Goal: Navigation & Orientation: Find specific page/section

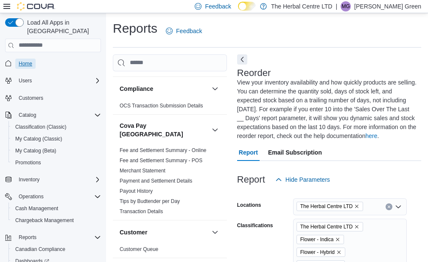
click at [31, 60] on span "Home" at bounding box center [26, 63] width 14 height 7
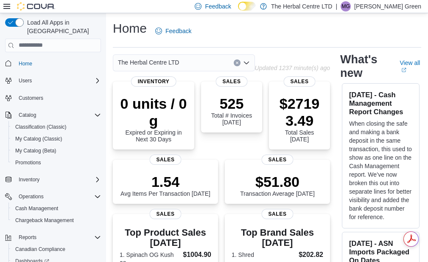
drag, startPoint x: 248, startPoint y: 67, endPoint x: 248, endPoint y: 59, distance: 7.7
click at [248, 66] on div "The Herbal Centre LTD" at bounding box center [184, 62] width 142 height 17
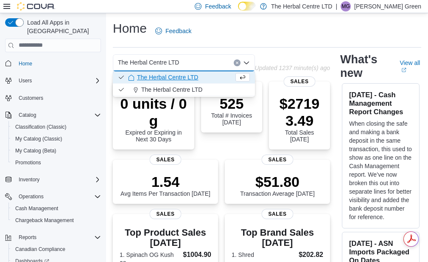
click at [247, 59] on icon "Close list of options" at bounding box center [246, 62] width 7 height 7
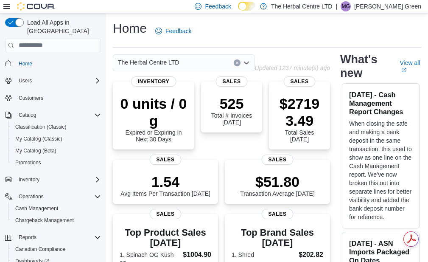
click at [146, 65] on span "The Herbal Centre LTD" at bounding box center [148, 62] width 61 height 10
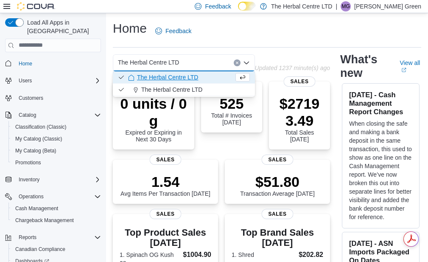
click at [155, 78] on span "The Herbal Centre LTD" at bounding box center [167, 77] width 61 height 8
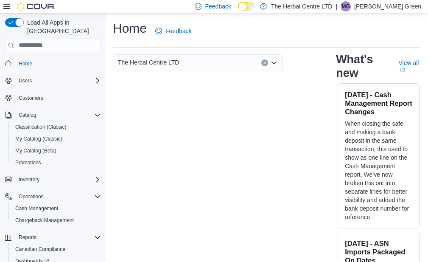
drag, startPoint x: 252, startPoint y: 98, endPoint x: 256, endPoint y: 55, distance: 42.6
click at [252, 97] on div "The Herbal Centre LTD What's new View all (opens in a new tab or window) [DATE]…" at bounding box center [267, 166] width 309 height 224
click at [256, 43] on div "Home Feedback" at bounding box center [267, 34] width 309 height 28
click at [323, 68] on div "The Herbal Centre LTD" at bounding box center [219, 62] width 213 height 17
click at [31, 60] on span "Home" at bounding box center [26, 63] width 14 height 7
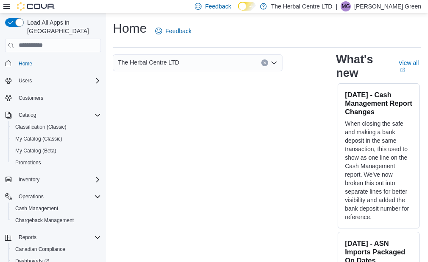
click at [3, 58] on div "Load All Apps in New Hub Home Users Customers Catalog Classification (Classic) …" at bounding box center [53, 153] width 103 height 276
click at [7, 60] on icon "Complex example" at bounding box center [8, 63] width 7 height 7
drag, startPoint x: 163, startPoint y: 66, endPoint x: 256, endPoint y: 68, distance: 93.4
click at [163, 66] on span "The Herbal Centre LTD" at bounding box center [148, 62] width 61 height 10
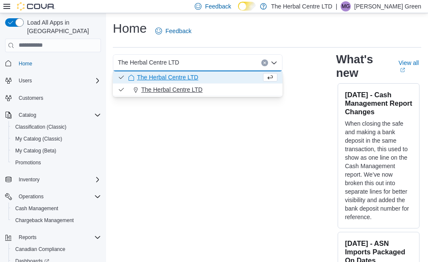
click at [169, 90] on span "The Herbal Centre LTD" at bounding box center [171, 89] width 61 height 8
